Goal: Information Seeking & Learning: Learn about a topic

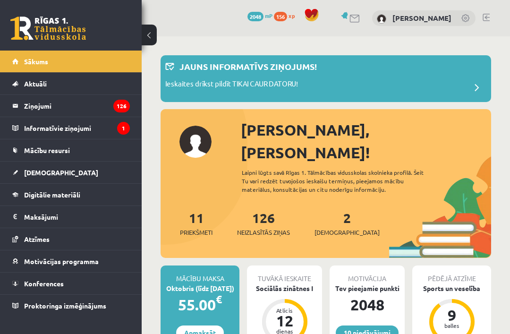
click at [109, 197] on link "Digitālie materiāli" at bounding box center [70, 195] width 117 height 22
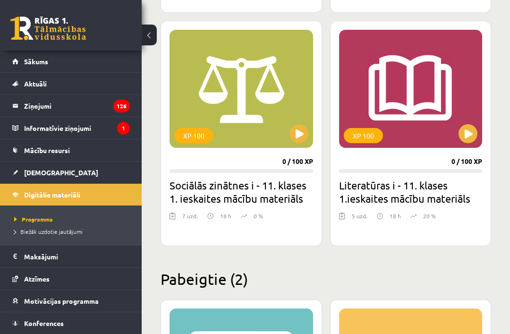
scroll to position [1335, 0]
click at [458, 118] on div "XP 100" at bounding box center [410, 89] width 143 height 118
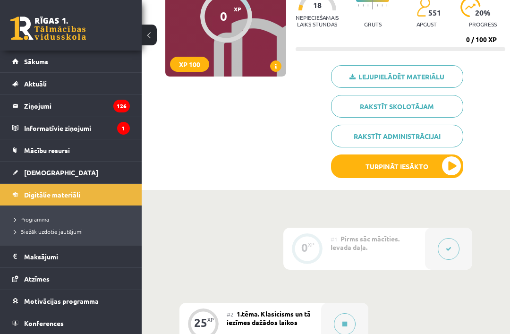
scroll to position [117, 0]
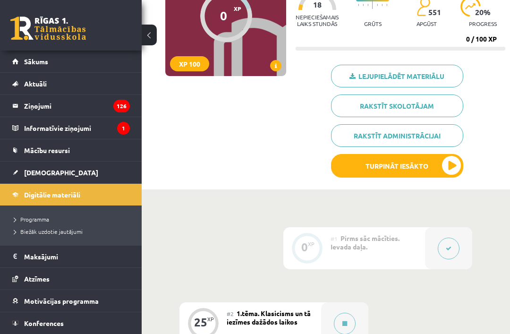
click at [458, 167] on button "Turpināt iesākto" at bounding box center [397, 166] width 132 height 24
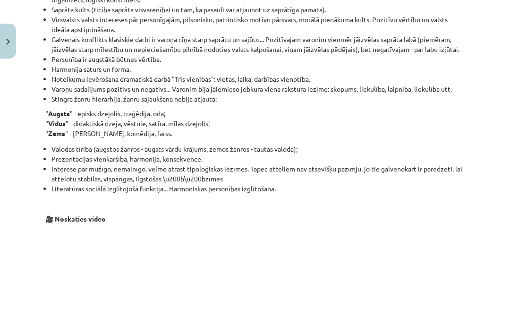
scroll to position [750, 0]
click at [30, 278] on div "Mācību tēma: Literatūras i - 11. klases 1.ieskaites mācību materiāls #2 1.tēma.…" at bounding box center [255, 167] width 510 height 334
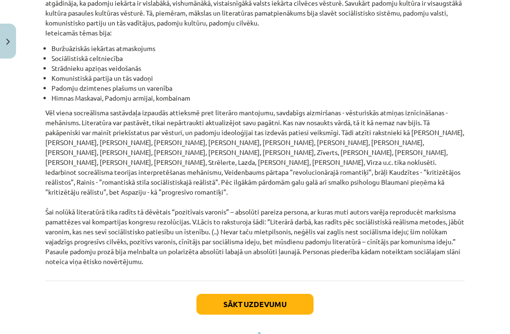
scroll to position [2263, 0]
click at [220, 299] on button "Sākt uzdevumu" at bounding box center [254, 304] width 117 height 21
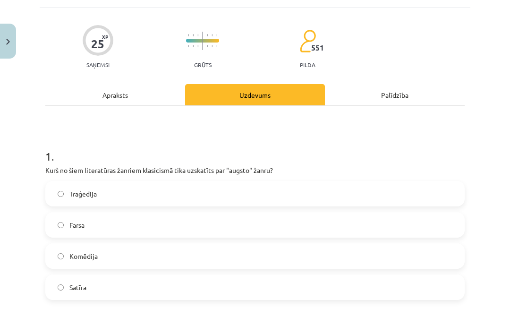
scroll to position [55, 0]
click at [453, 200] on label "Traģēdija" at bounding box center [254, 194] width 417 height 24
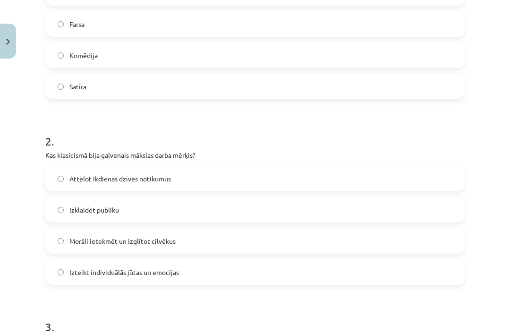
scroll to position [256, 0]
click at [453, 241] on label "Morāli ietekmēt un izglītot cilvēkus" at bounding box center [254, 240] width 417 height 24
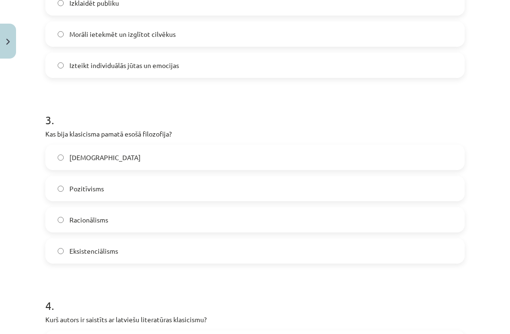
scroll to position [462, 0]
click at [455, 236] on div "Empīrisms Pozitīvisms Racionālisms Eksistenciālisms" at bounding box center [254, 203] width 419 height 119
click at [448, 226] on label "Racionālisms" at bounding box center [254, 219] width 417 height 24
click at [447, 216] on label "Racionālisms" at bounding box center [254, 219] width 417 height 24
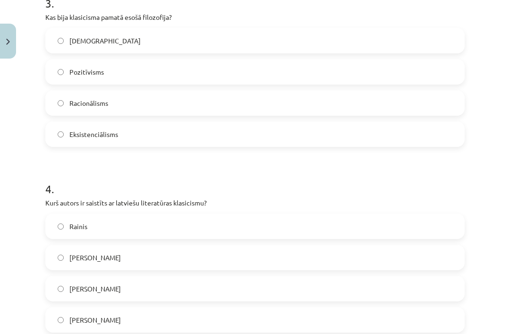
scroll to position [590, 0]
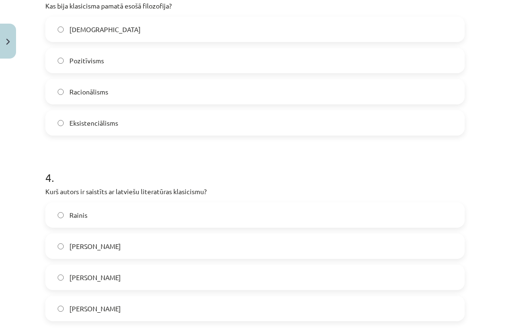
click at [446, 282] on label "[PERSON_NAME]" at bounding box center [254, 277] width 417 height 24
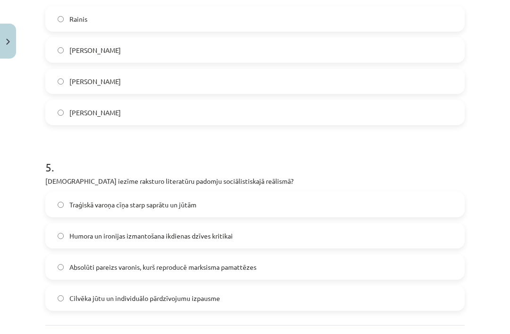
scroll to position [793, 0]
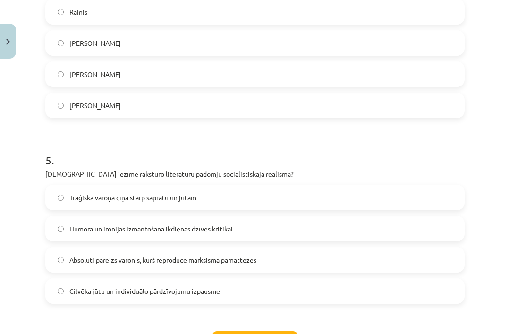
click at [473, 196] on div "Mācību tēma: Literatūras i - 11. klases 1.ieskaites mācību materiāls #2 1.tēma.…" at bounding box center [255, 167] width 510 height 334
click at [419, 202] on label "Traģiskā varoņa cīņa starp saprātu un jūtām" at bounding box center [254, 197] width 417 height 24
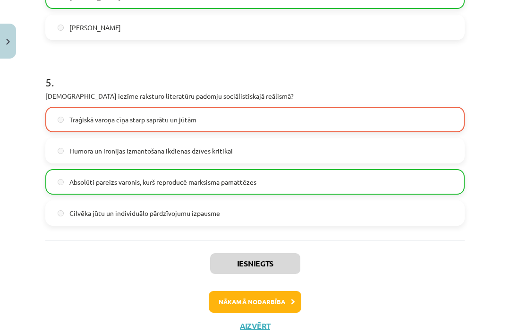
click at [285, 306] on button "Nākamā nodarbība" at bounding box center [255, 302] width 92 height 22
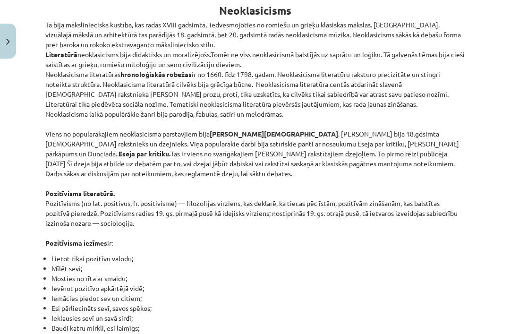
scroll to position [24, 0]
